Goal: Task Accomplishment & Management: Use online tool/utility

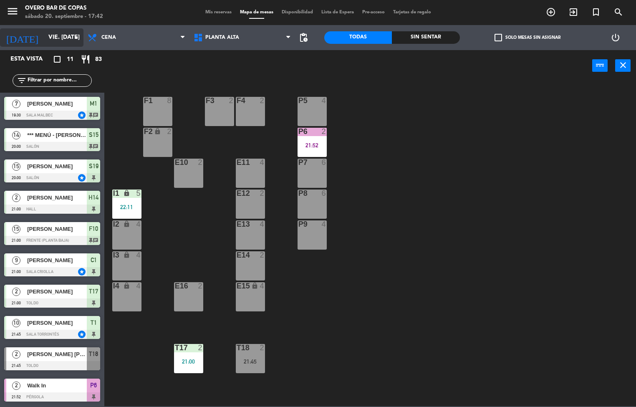
click at [44, 37] on input "vie. [DATE]" at bounding box center [83, 37] width 79 height 15
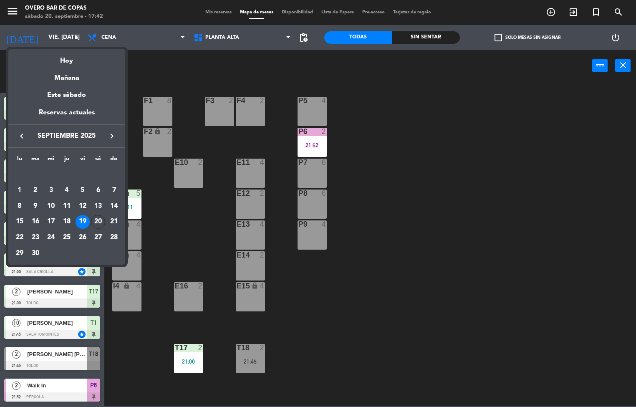
click at [100, 220] on div "20" at bounding box center [98, 222] width 14 height 14
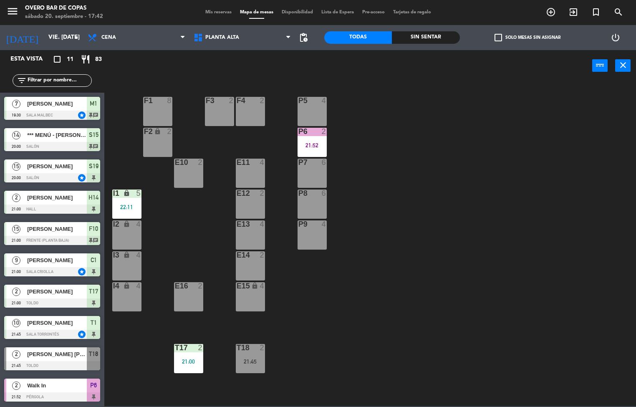
type input "sáb. [DATE]"
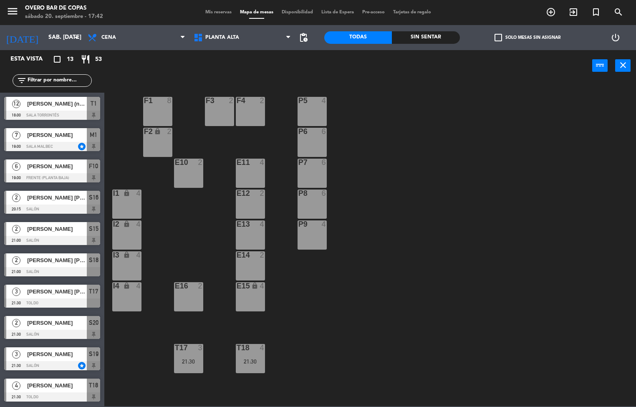
click at [154, 116] on div "F1 8" at bounding box center [157, 111] width 29 height 29
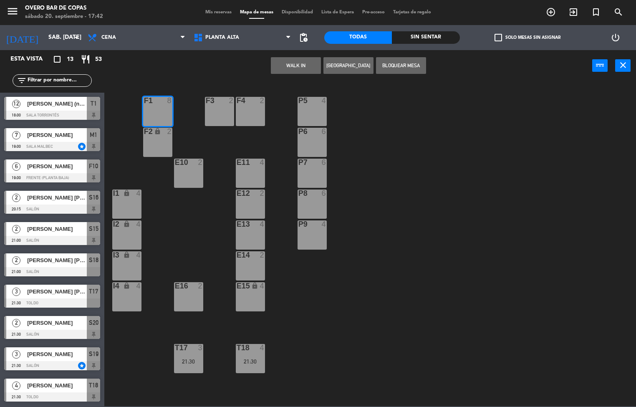
click at [156, 136] on div "F2 lock 2" at bounding box center [157, 142] width 29 height 29
click at [383, 65] on button "Bloquear Mesa" at bounding box center [401, 65] width 50 height 17
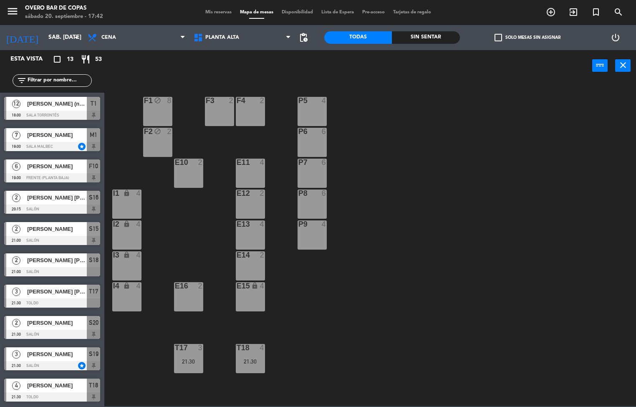
click at [214, 111] on div "F3 2" at bounding box center [219, 111] width 29 height 29
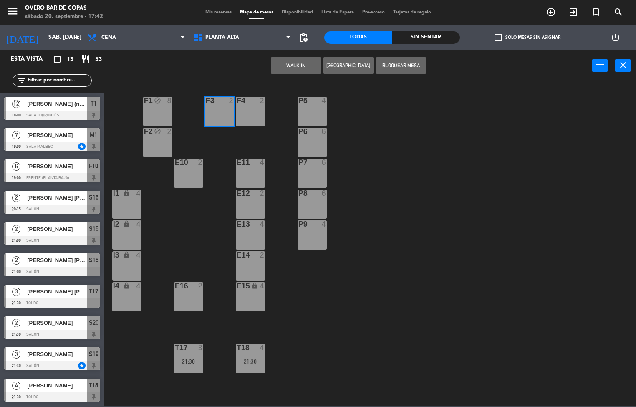
click at [253, 114] on div "F4 2" at bounding box center [250, 111] width 29 height 29
click at [394, 65] on button "Bloquear Mesa" at bounding box center [401, 65] width 50 height 17
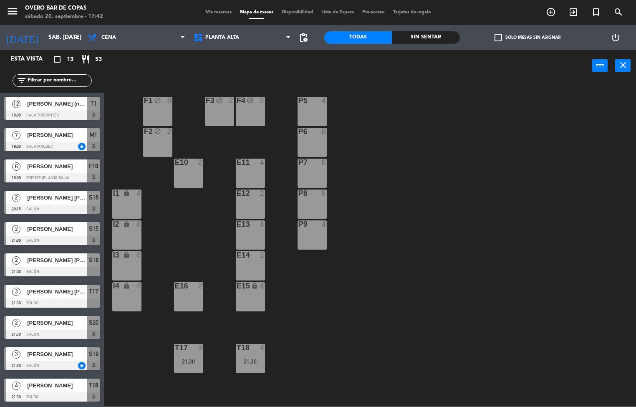
click at [309, 106] on div "P5 4" at bounding box center [311, 111] width 29 height 29
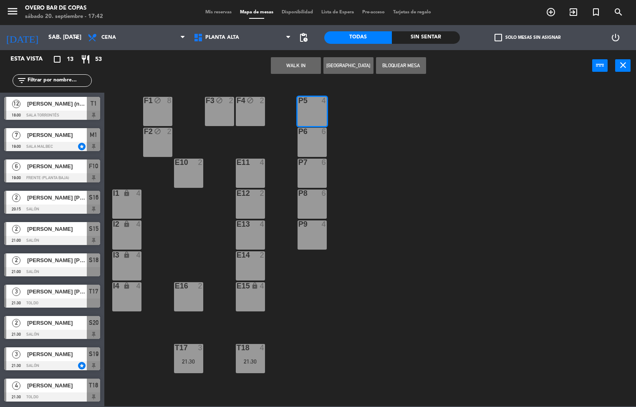
click at [307, 133] on div at bounding box center [312, 132] width 14 height 8
click at [312, 166] on div at bounding box center [312, 162] width 14 height 8
click at [397, 67] on button "Bloquear Mesa" at bounding box center [401, 65] width 50 height 17
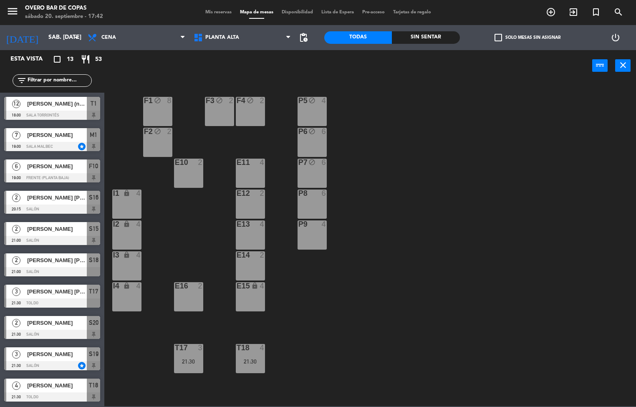
click at [311, 202] on div "P8 6" at bounding box center [311, 203] width 29 height 29
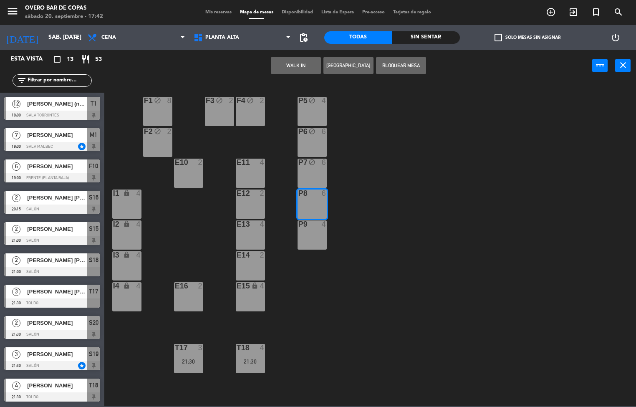
click at [310, 229] on div "P9 4" at bounding box center [311, 234] width 29 height 29
click at [394, 69] on button "Bloquear Mesa" at bounding box center [401, 65] width 50 height 17
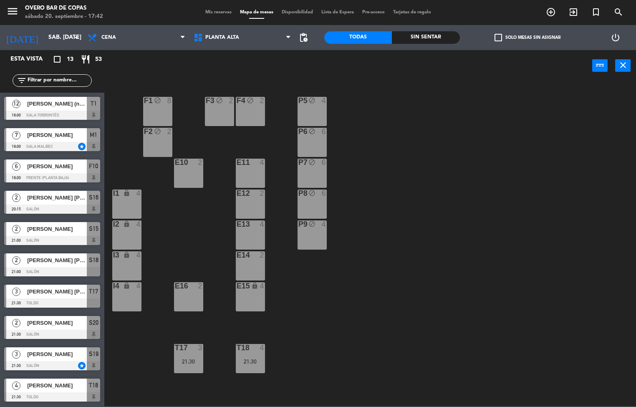
click at [175, 289] on div "E16" at bounding box center [175, 286] width 0 height 8
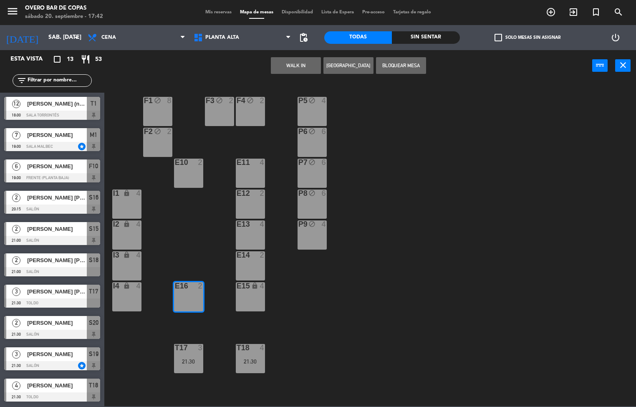
click at [401, 60] on button "Bloquear Mesa" at bounding box center [401, 65] width 50 height 17
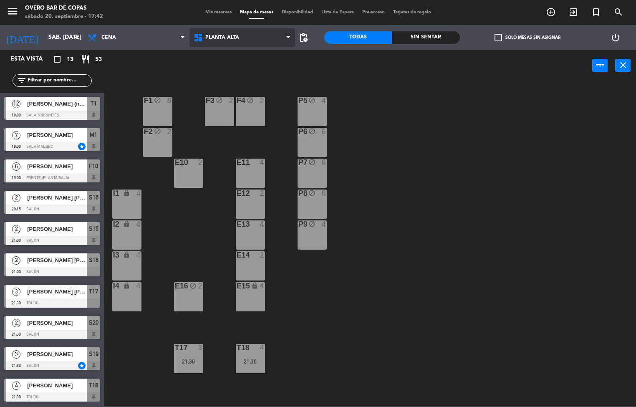
click at [209, 38] on span "Planta Alta" at bounding box center [222, 38] width 34 height 6
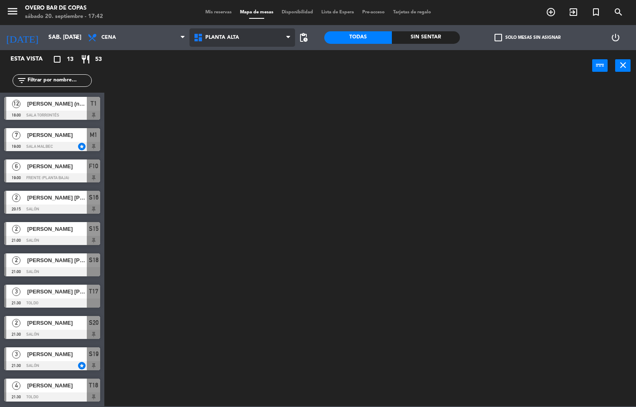
click at [220, 55] on ng-component "menu Overo Bar [PERSON_NAME] sábado 20. septiembre - 17:42 Mis reservas Mapa de…" at bounding box center [318, 203] width 636 height 406
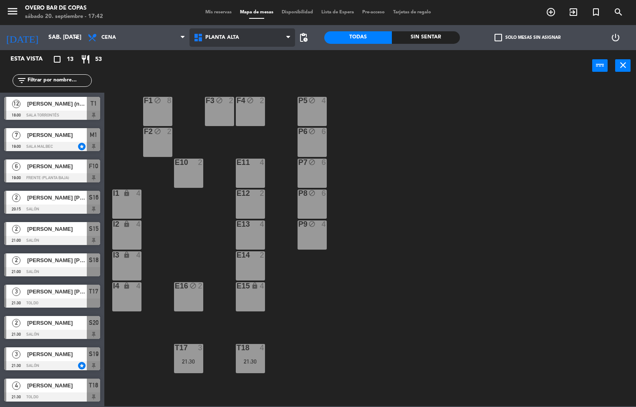
click at [228, 45] on span "Planta Alta" at bounding box center [242, 37] width 106 height 18
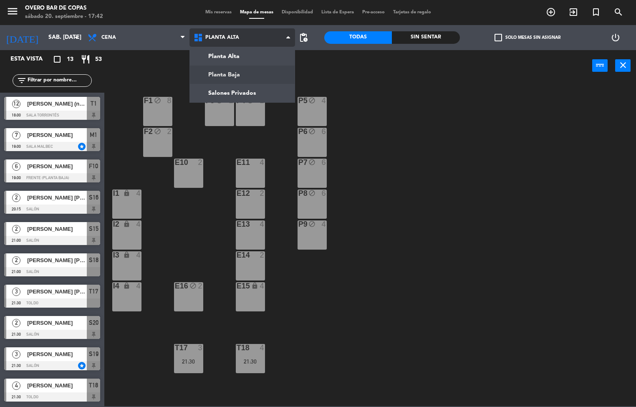
click at [232, 75] on ng-component "menu Overo Bar [PERSON_NAME] sábado 20. septiembre - 17:42 Mis reservas Mapa de…" at bounding box center [318, 203] width 636 height 406
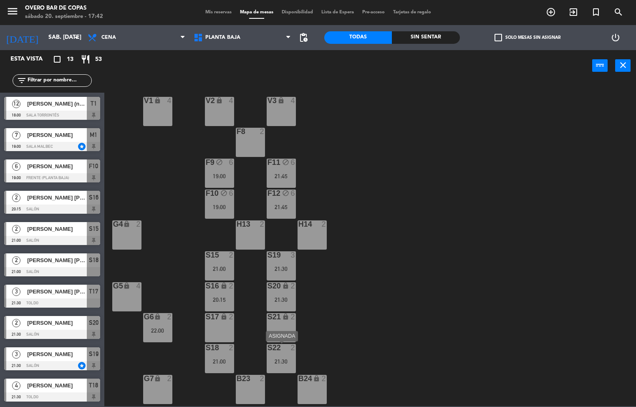
click at [292, 354] on div "S22 2 21:30" at bounding box center [280, 358] width 29 height 29
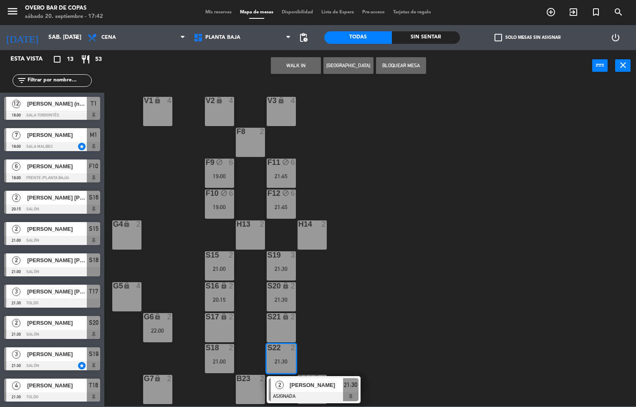
click at [219, 325] on div "S17 lock 2" at bounding box center [219, 327] width 29 height 29
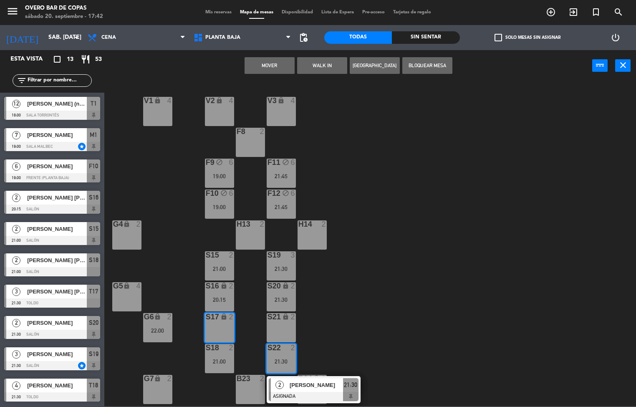
click at [280, 67] on button "Mover" at bounding box center [269, 65] width 50 height 17
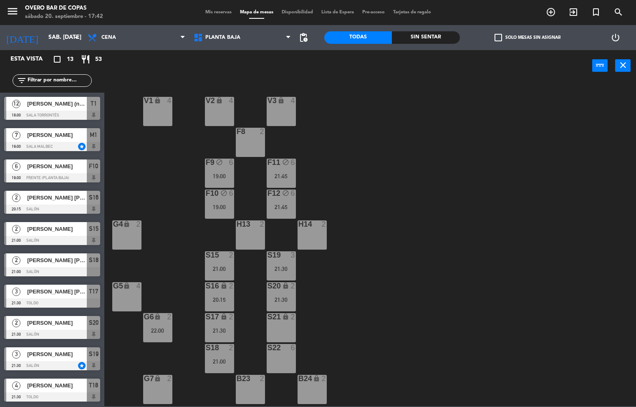
click at [299, 226] on div "H14" at bounding box center [298, 224] width 0 height 8
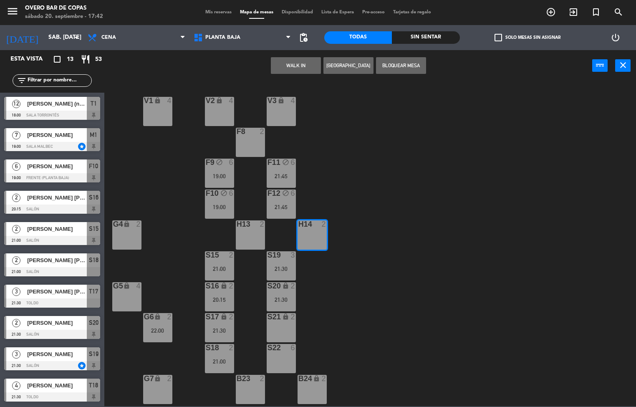
click at [400, 71] on button "Bloquear Mesa" at bounding box center [401, 65] width 50 height 17
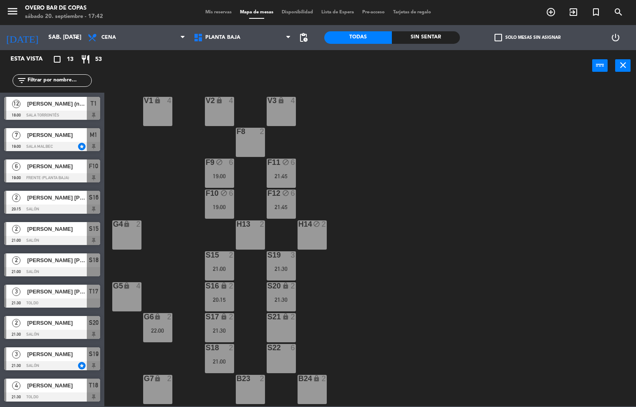
click at [279, 322] on div "S21 lock 2" at bounding box center [280, 327] width 29 height 29
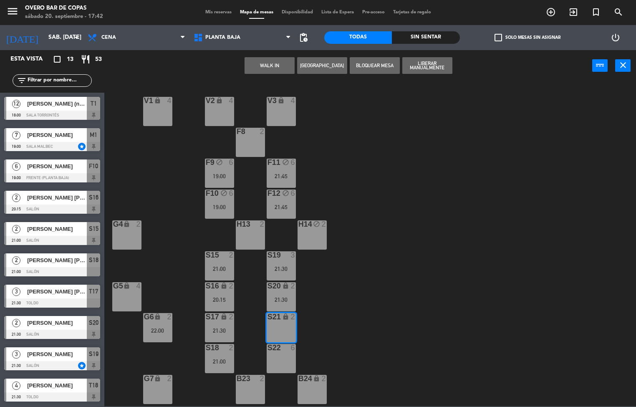
click at [291, 351] on div "6" at bounding box center [292, 348] width 5 height 8
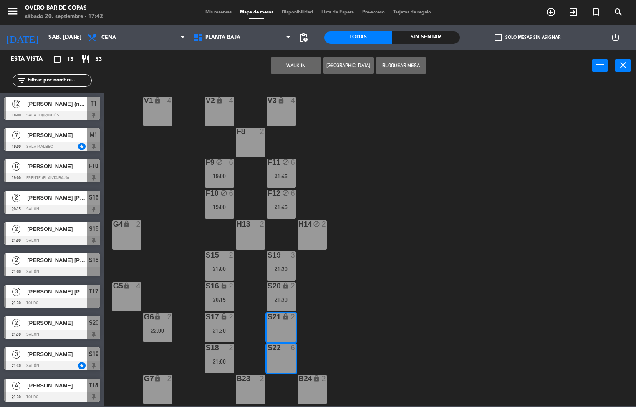
click at [410, 68] on button "Bloquear Mesa" at bounding box center [401, 65] width 50 height 17
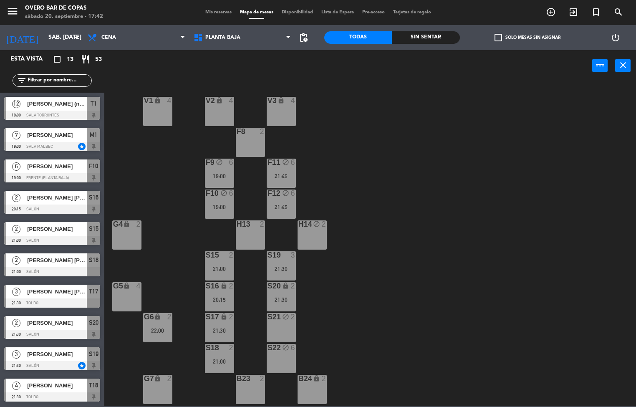
click at [437, 144] on div "V1 lock 4 V2 lock 4 V3 lock 4 F8 2 F9 block 6 19:00 F11 block 6 21:45 F10 block…" at bounding box center [373, 244] width 525 height 324
click at [268, 353] on div "S22 block 6" at bounding box center [280, 358] width 29 height 29
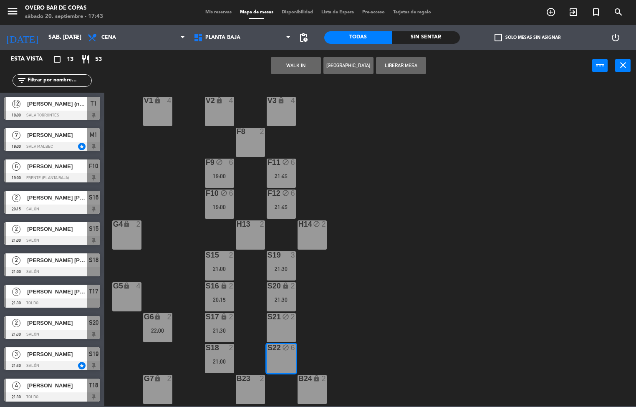
click at [390, 65] on button "Liberar Mesa" at bounding box center [401, 65] width 50 height 17
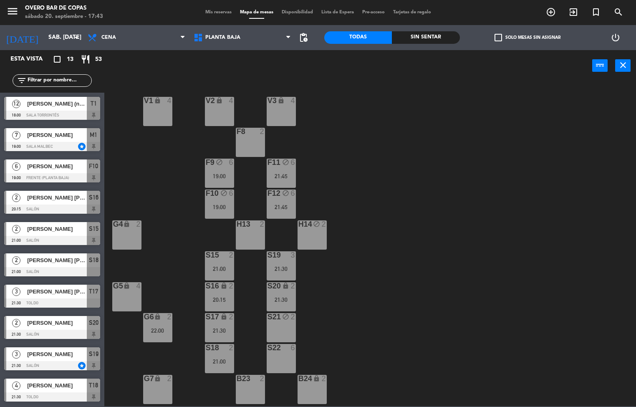
click at [288, 325] on div "S21 block 2" at bounding box center [280, 327] width 29 height 29
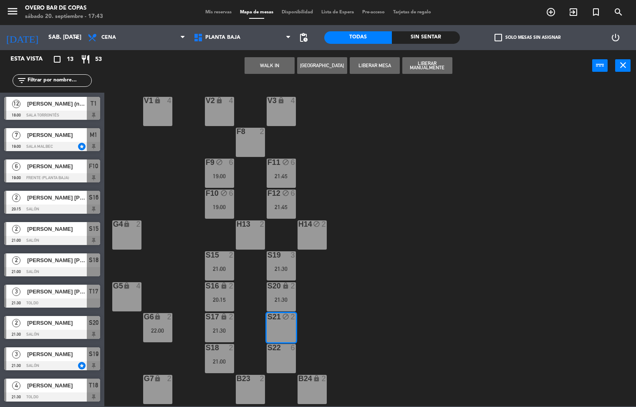
click at [413, 68] on button "Liberar Manualmente" at bounding box center [427, 65] width 50 height 17
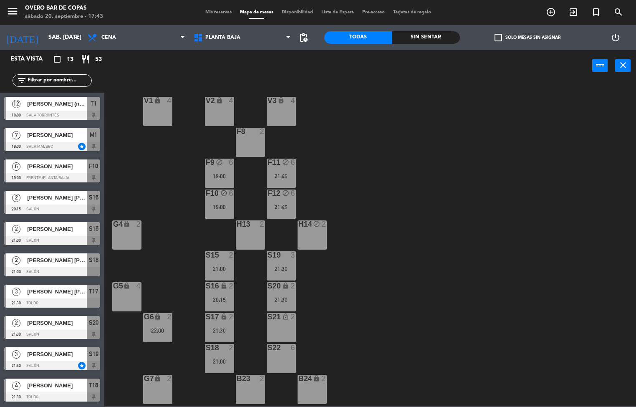
click at [280, 357] on div "S22 6" at bounding box center [280, 358] width 29 height 29
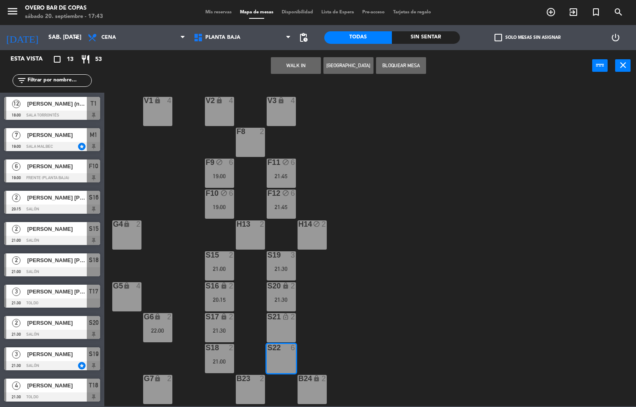
click at [409, 58] on button "Bloquear Mesa" at bounding box center [401, 65] width 50 height 17
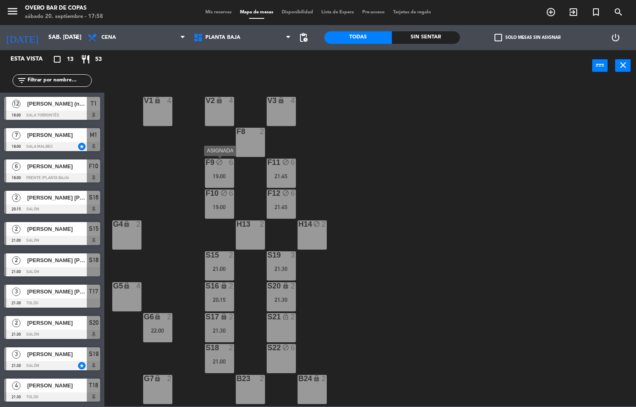
click at [208, 171] on div "F9 block 6 19:00" at bounding box center [219, 172] width 29 height 29
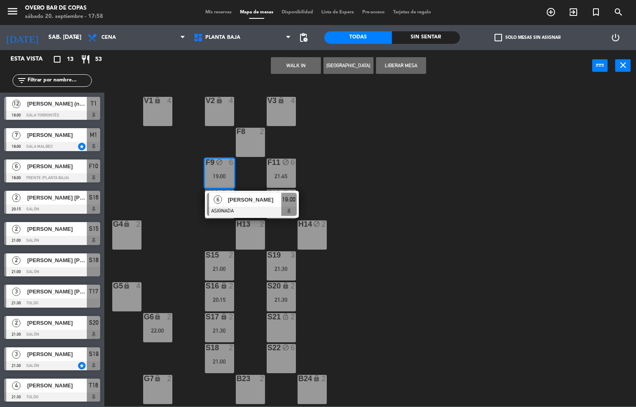
click at [407, 134] on div "V1 lock 4 V2 lock 4 V3 lock 4 F8 2 F9 block 6 19:00 6 [PERSON_NAME] ASIGNADA 19…" at bounding box center [373, 244] width 525 height 324
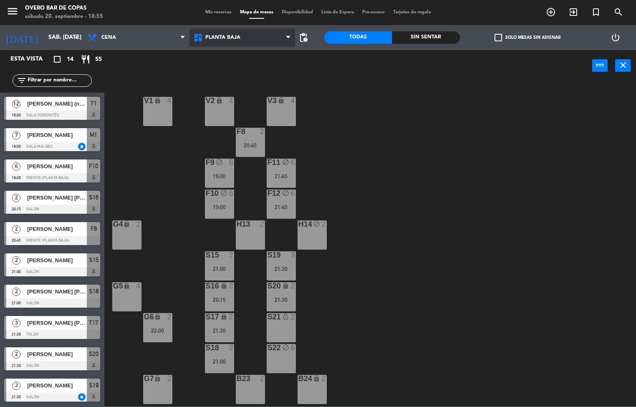
click at [217, 30] on span "Planta Baja" at bounding box center [242, 37] width 106 height 18
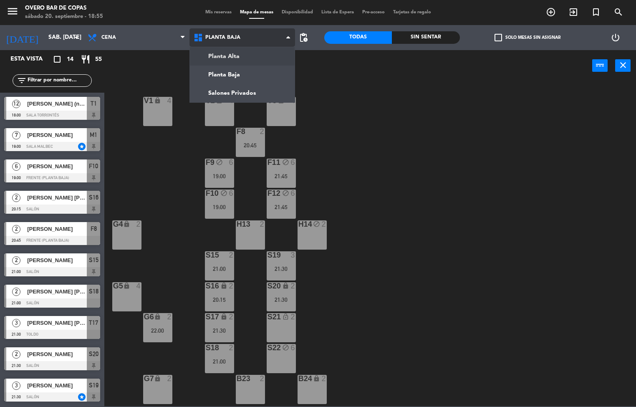
click at [246, 49] on div "Planta Alta Planta Baja Salones Privados Planta [GEOGRAPHIC_DATA] [GEOGRAPHIC_D…" at bounding box center [242, 37] width 106 height 25
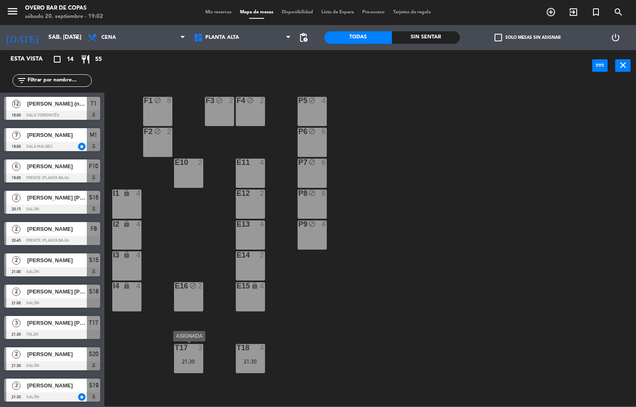
click at [188, 356] on div "T17 3 21:30" at bounding box center [188, 358] width 29 height 29
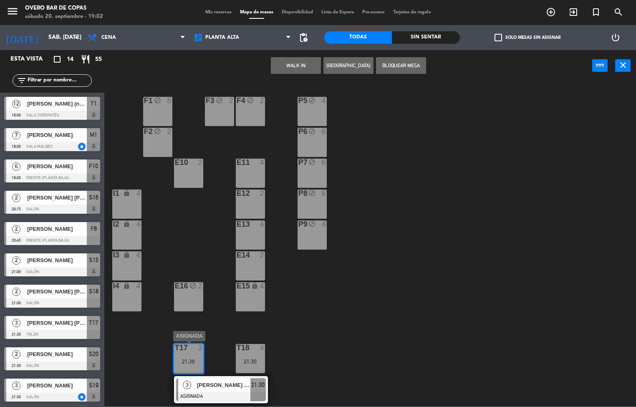
click at [226, 385] on span "[PERSON_NAME] [PERSON_NAME]" at bounding box center [223, 384] width 53 height 9
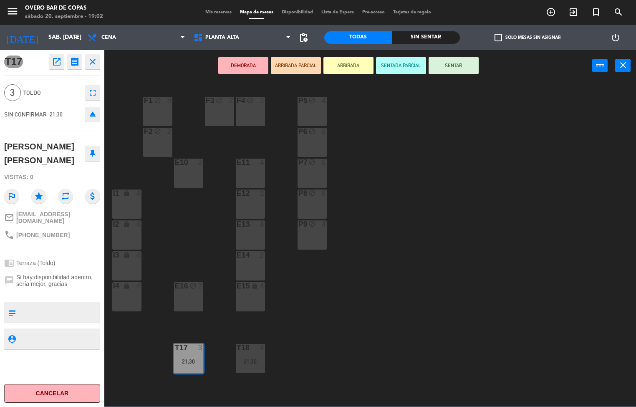
click at [324, 338] on div "P5 block 4 F1 block 8 F3 block 2 F4 block 2 P6 block 6 F2 block 2 P7 block 6 E1…" at bounding box center [373, 244] width 525 height 324
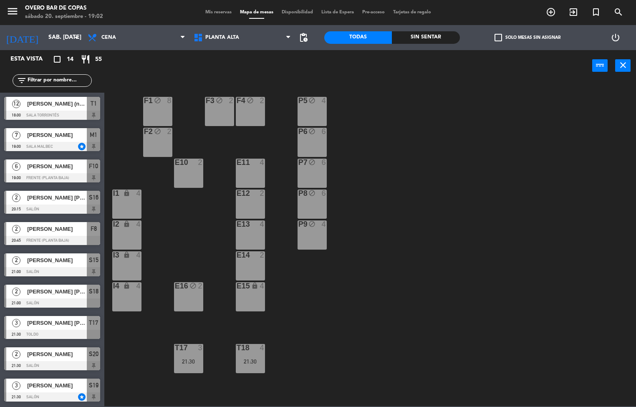
click at [251, 352] on div "T18 4 21:30" at bounding box center [250, 358] width 29 height 29
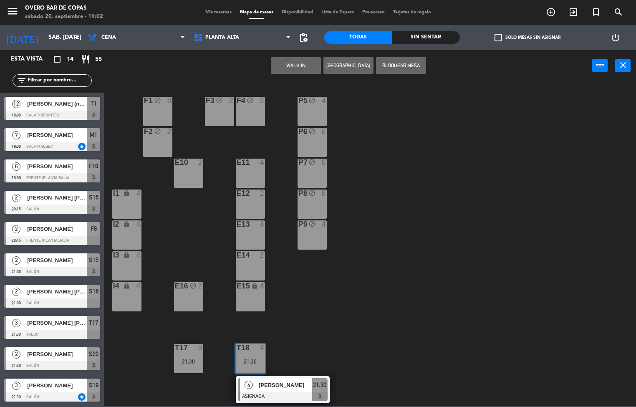
click at [279, 382] on span "[PERSON_NAME]" at bounding box center [285, 384] width 53 height 9
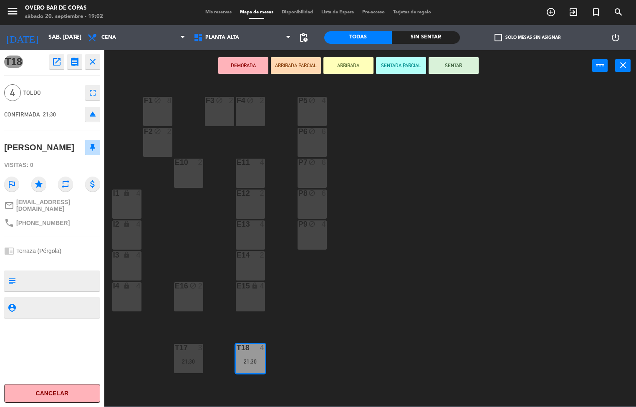
click at [367, 329] on div "P5 block 4 F1 block 8 F3 block 2 F4 block 2 P6 block 6 F2 block 2 P7 block 6 E1…" at bounding box center [373, 244] width 525 height 324
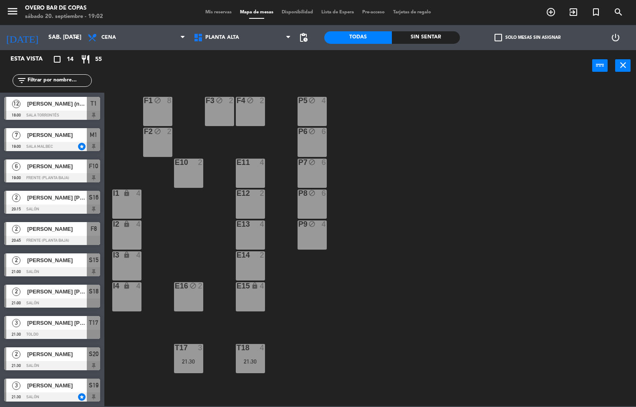
scroll to position [32, 0]
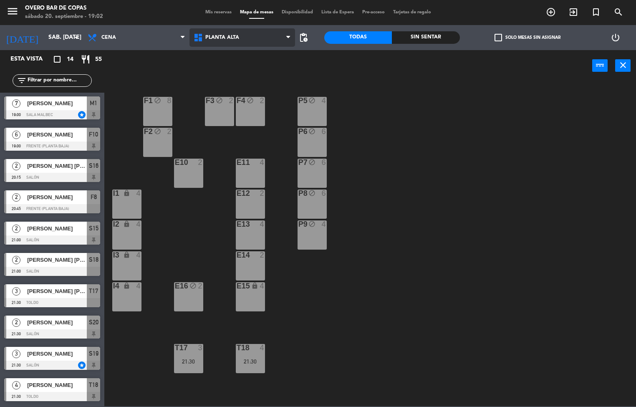
click at [244, 45] on span "Planta Alta" at bounding box center [242, 37] width 106 height 18
click at [459, 139] on div "P5 block 4 F1 block 8 F3 block 2 F4 block 2 P6 block 6 F2 block 2 P7 block 6 E1…" at bounding box center [373, 244] width 525 height 324
click at [245, 34] on span "Planta Alta" at bounding box center [242, 37] width 106 height 18
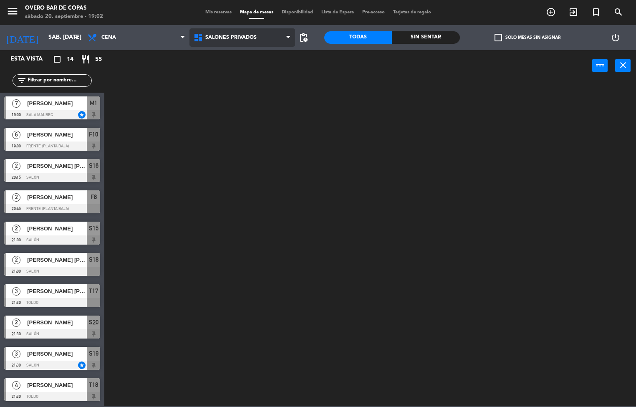
click at [247, 90] on ng-component "menu Overo Bar [PERSON_NAME] sábado 20. septiembre - 19:02 Mis reservas Mapa de…" at bounding box center [318, 203] width 636 height 406
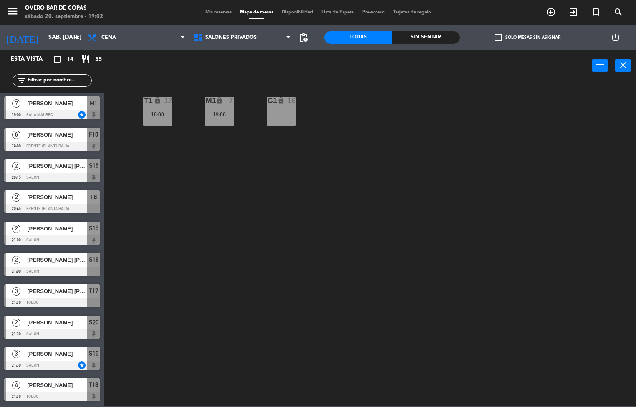
click at [224, 101] on div "lock" at bounding box center [219, 101] width 14 height 8
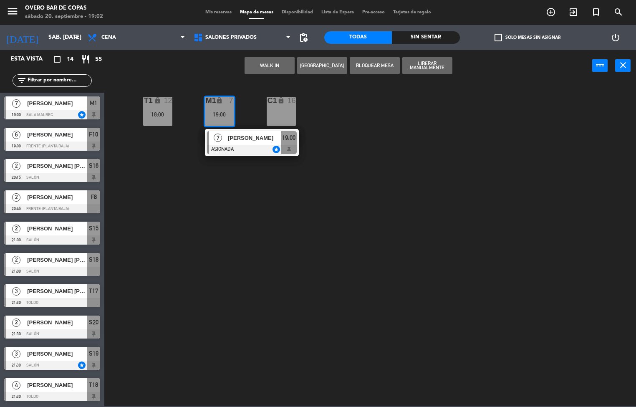
click at [347, 151] on div "T1 lock 12 18:00 M1 lock 7 19:00 7 [PERSON_NAME] ASIGNADA star 19:00 C1 lock 16" at bounding box center [373, 244] width 525 height 324
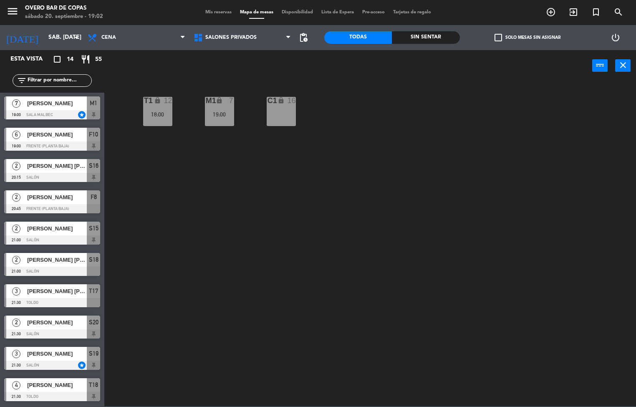
click at [160, 109] on div "T1 lock 12 18:00" at bounding box center [157, 111] width 29 height 29
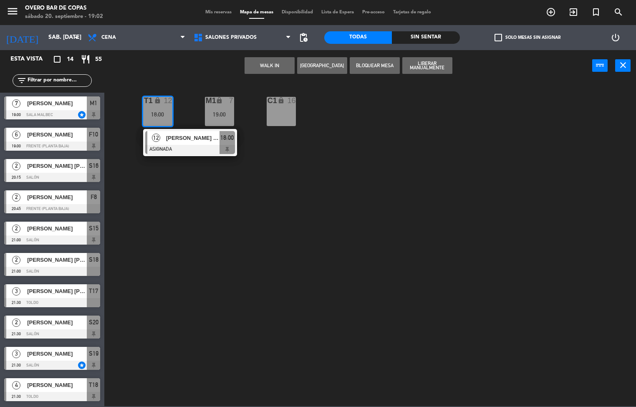
click at [174, 145] on div at bounding box center [190, 149] width 90 height 9
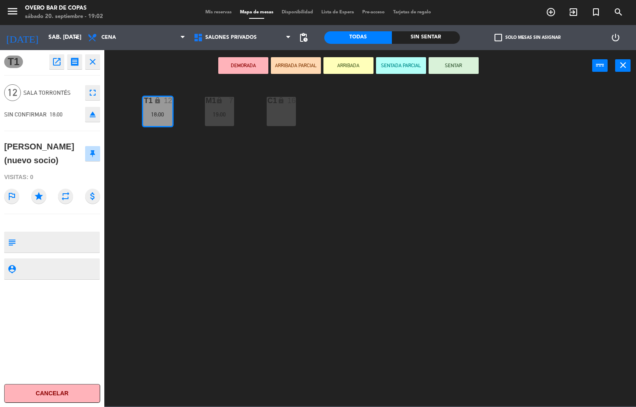
click at [369, 219] on div "T1 lock 12 18:00 M1 lock 7 19:00 C1 lock 16" at bounding box center [373, 244] width 525 height 324
